Goal: Transaction & Acquisition: Obtain resource

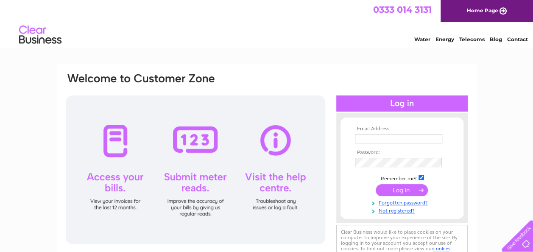
type input "info@jbdrainsandgutters.com"
click at [402, 190] on input "submit" at bounding box center [402, 190] width 52 height 12
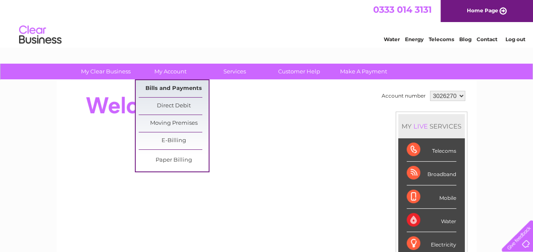
click at [167, 84] on link "Bills and Payments" at bounding box center [174, 88] width 70 height 17
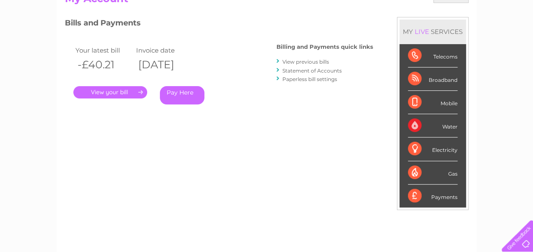
scroll to position [85, 0]
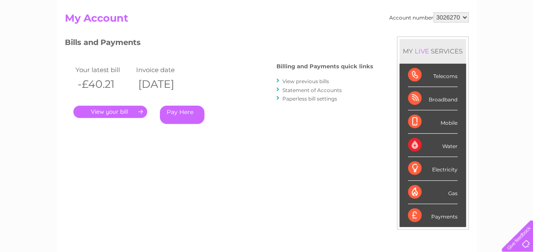
click at [307, 84] on link "View previous bills" at bounding box center [306, 81] width 47 height 6
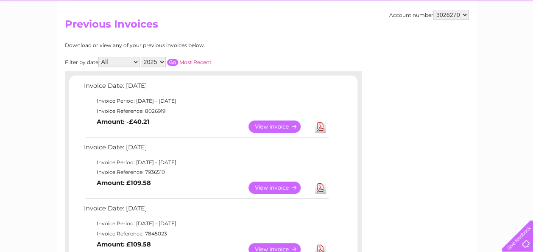
scroll to position [85, 0]
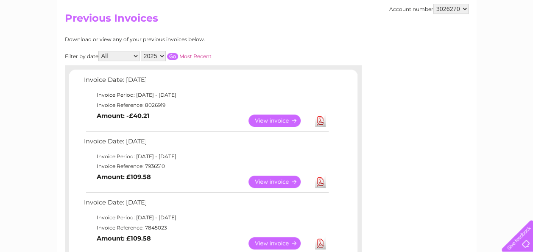
click at [271, 130] on td "View Download Amount: -£40.21" at bounding box center [206, 120] width 248 height 21
click at [272, 123] on link "View" at bounding box center [280, 121] width 62 height 12
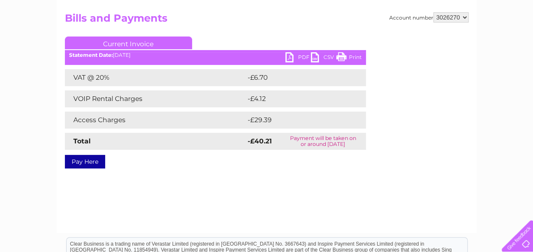
scroll to position [42, 0]
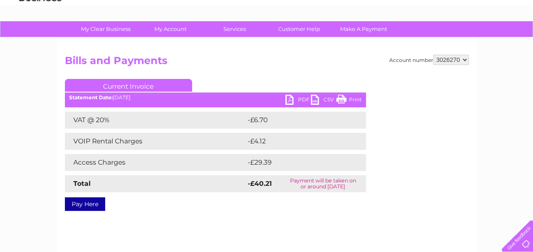
click at [289, 98] on link "PDF" at bounding box center [297, 101] width 25 height 12
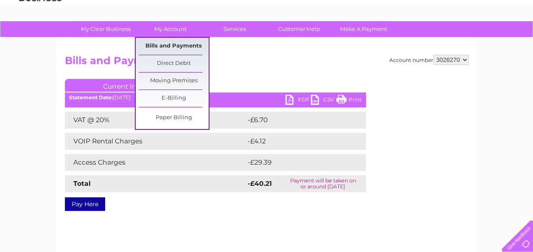
click at [179, 45] on link "Bills and Payments" at bounding box center [174, 46] width 70 height 17
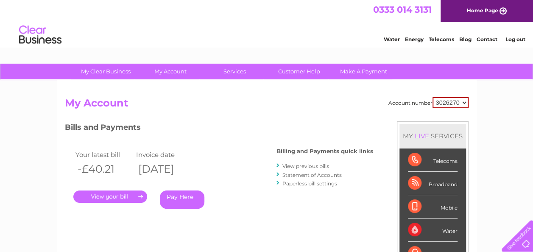
click at [119, 198] on link "." at bounding box center [110, 196] width 74 height 12
